Goal: Transaction & Acquisition: Register for event/course

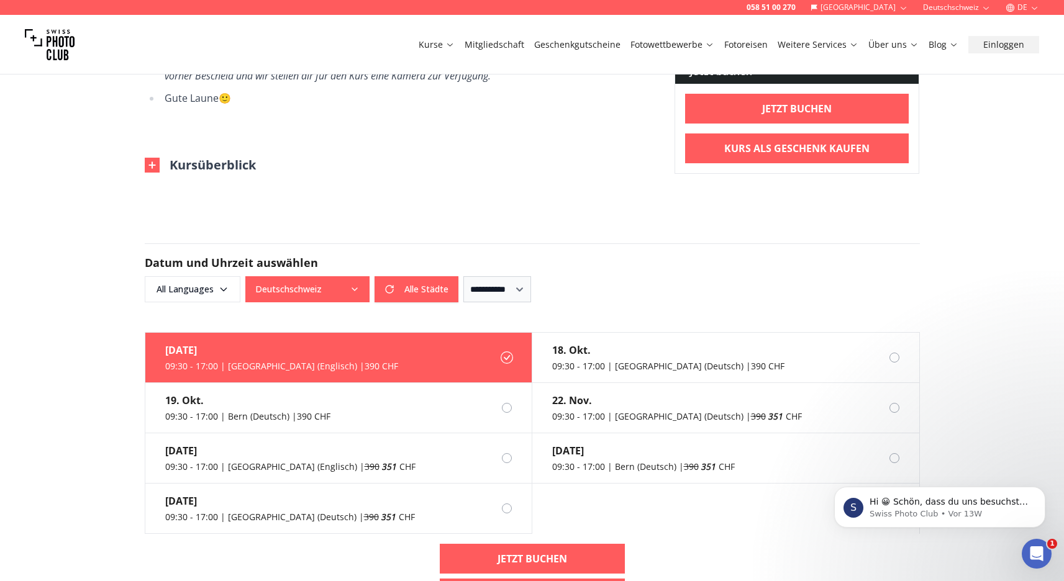
scroll to position [815, 0]
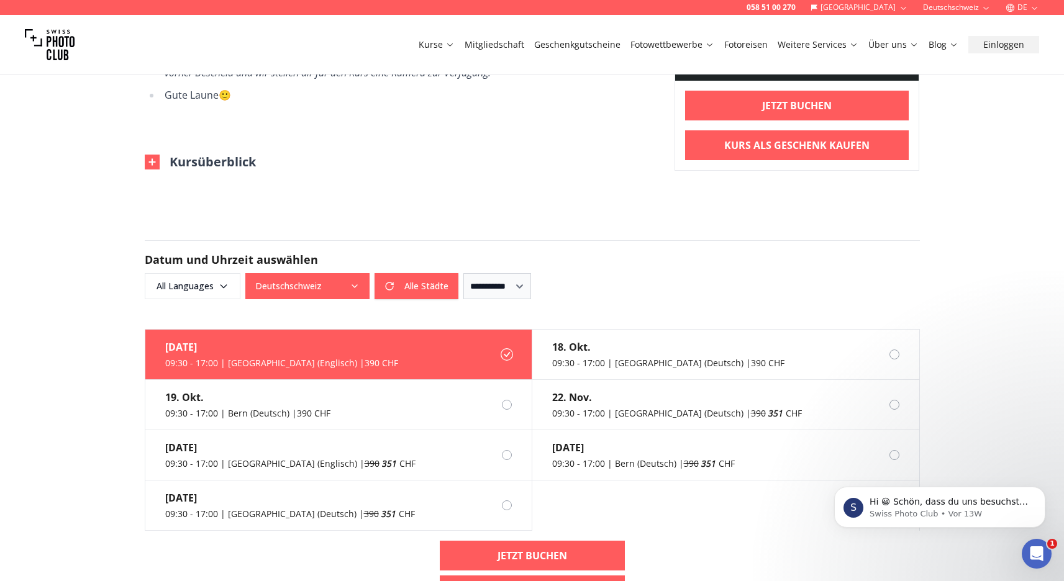
click at [152, 162] on img at bounding box center [152, 162] width 15 height 15
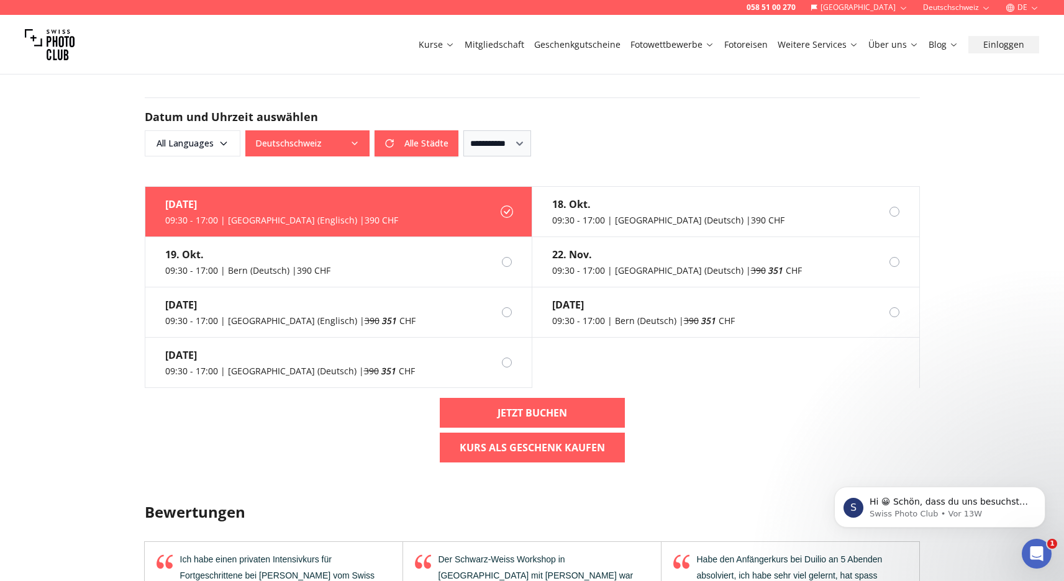
scroll to position [1347, 0]
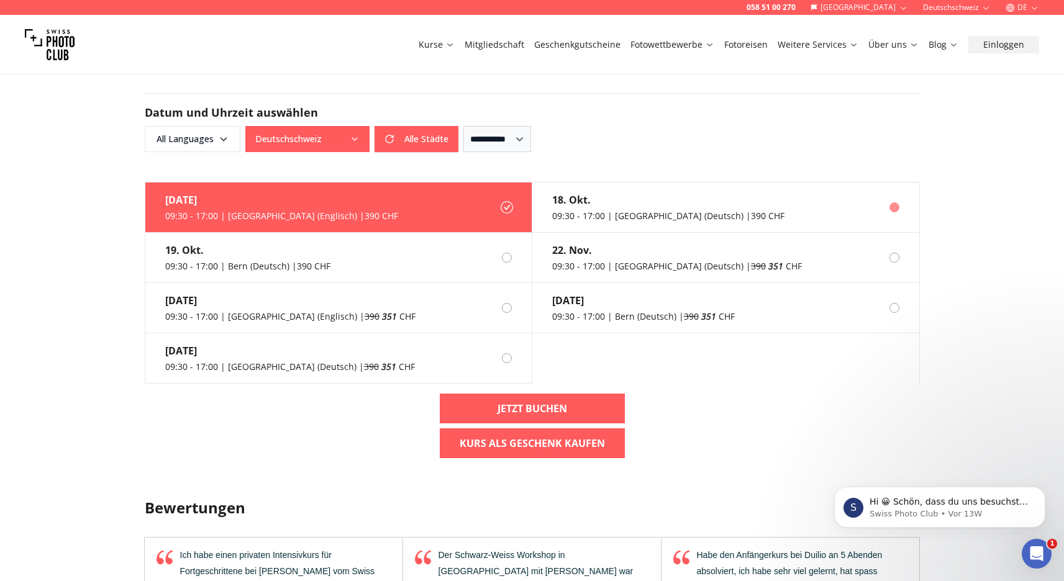
click at [897, 212] on div at bounding box center [894, 207] width 10 height 10
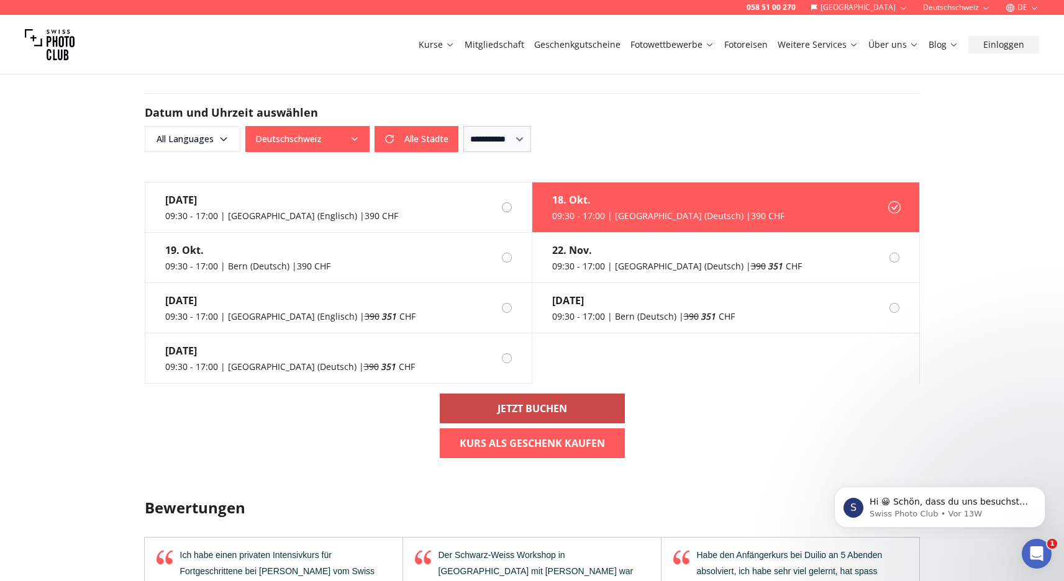
click at [570, 411] on link "Jetzt buchen" at bounding box center [532, 409] width 185 height 30
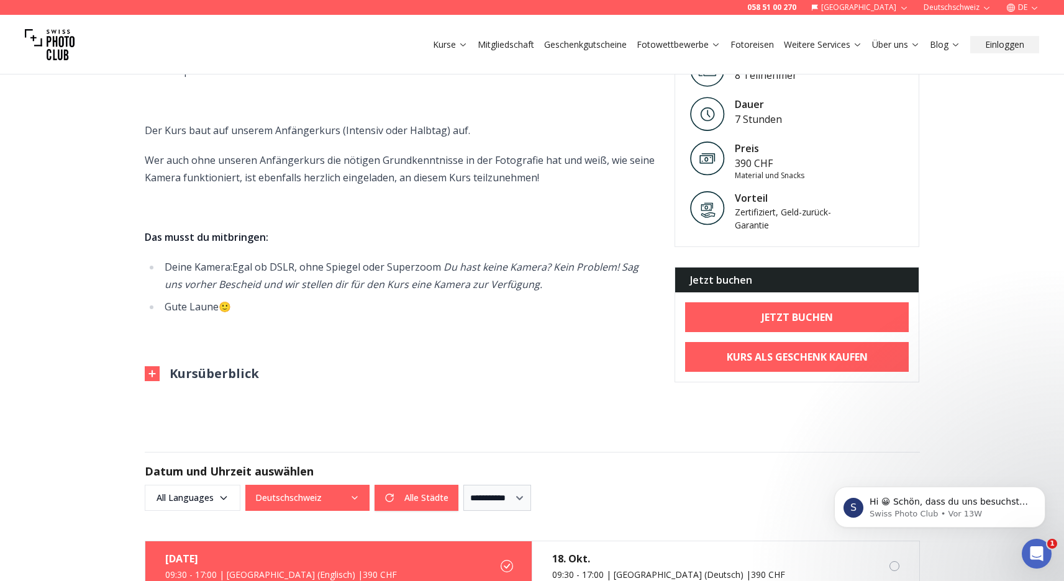
scroll to position [617, 0]
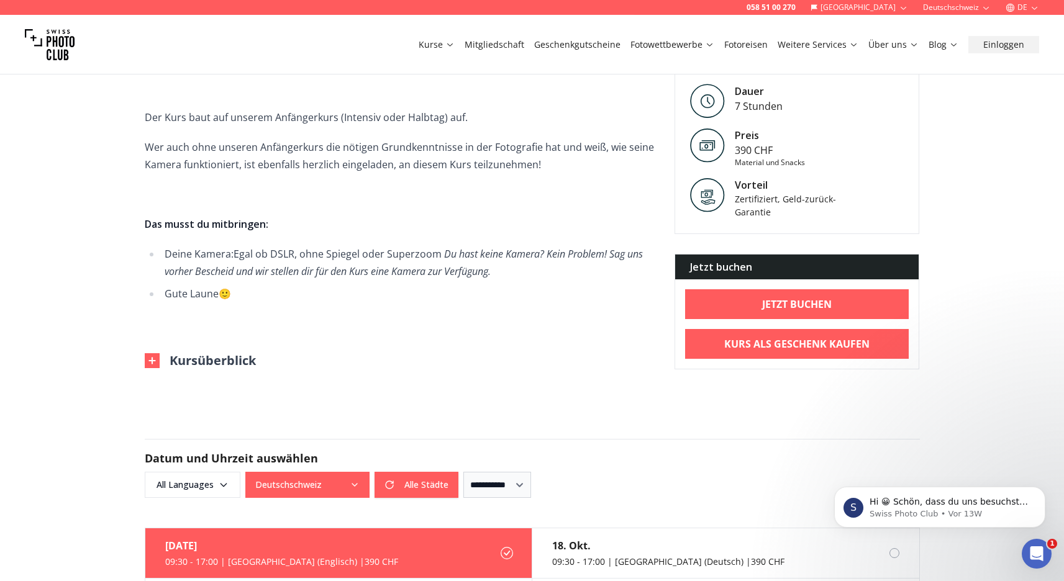
click at [150, 358] on img at bounding box center [152, 360] width 15 height 15
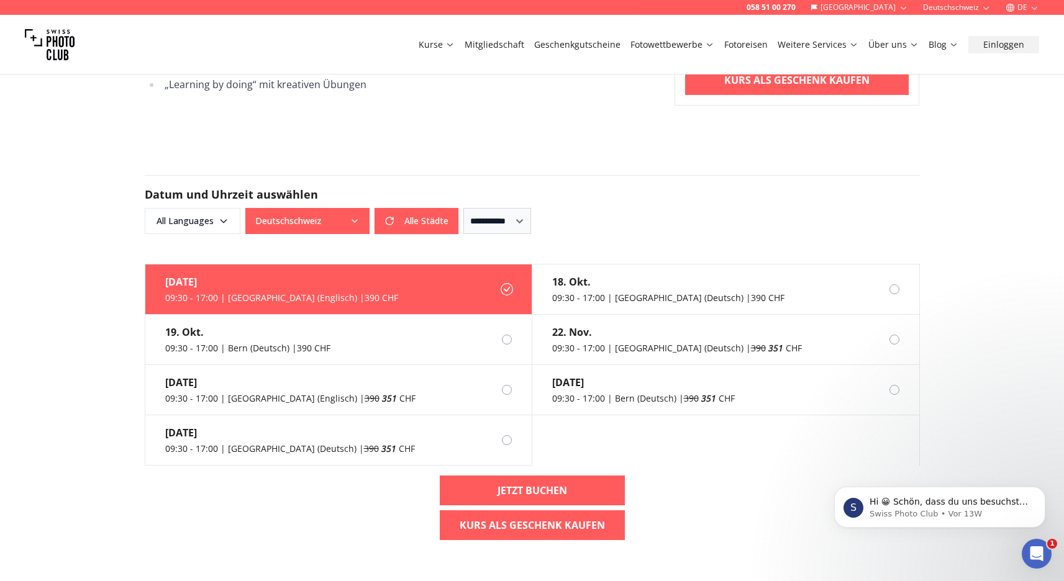
scroll to position [1297, 0]
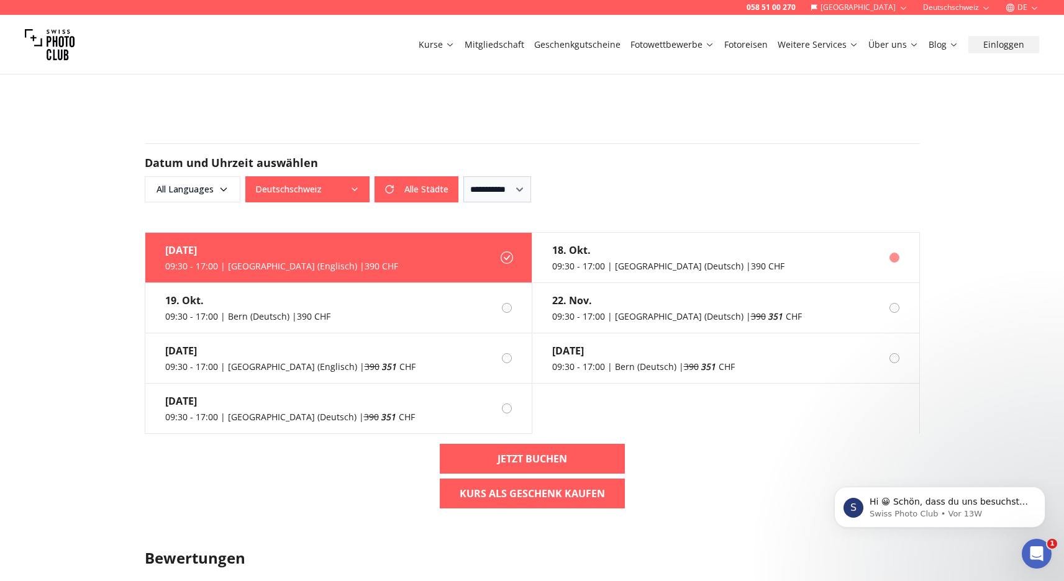
click at [892, 261] on div at bounding box center [894, 258] width 10 height 10
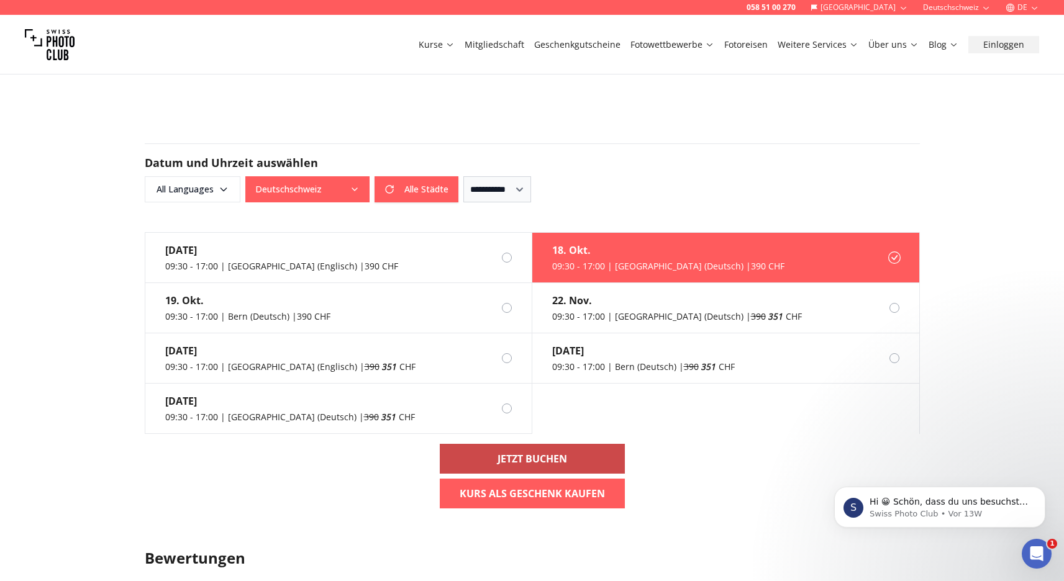
click at [535, 464] on b "Jetzt buchen" at bounding box center [532, 458] width 70 height 15
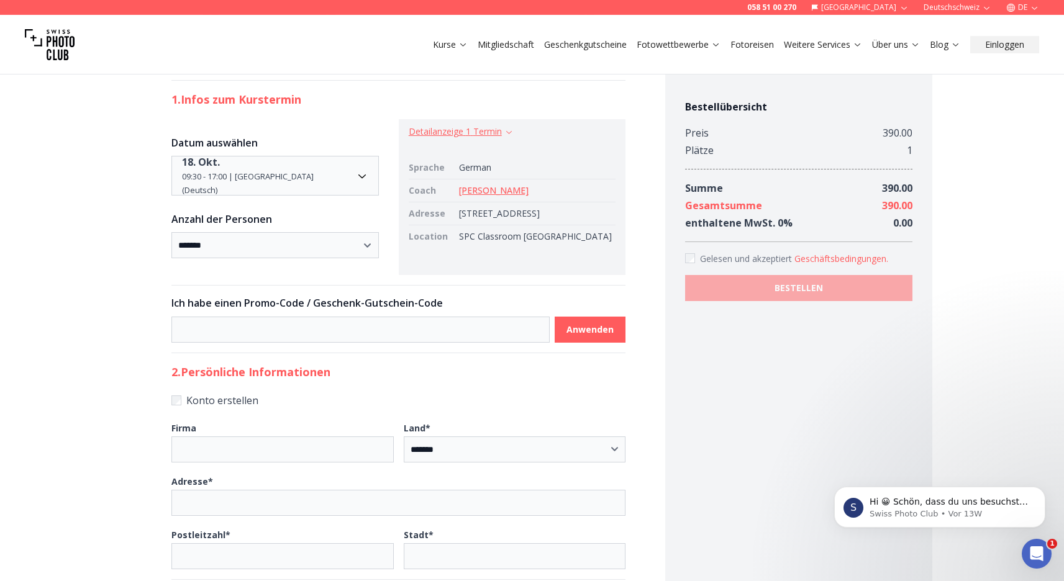
click at [514, 134] on icon "button" at bounding box center [508, 131] width 9 height 9
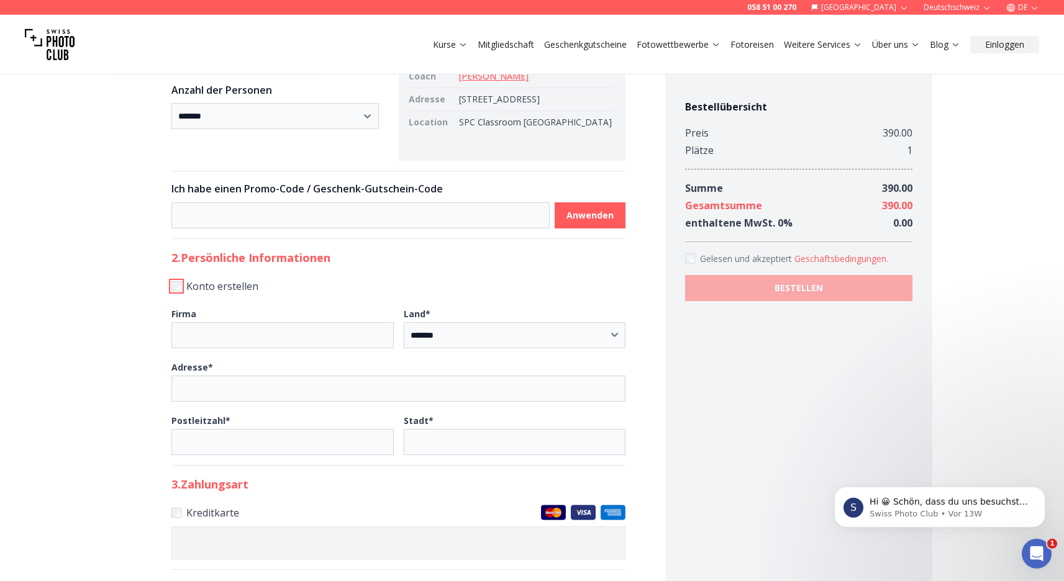
scroll to position [238, 0]
